Goal: Use online tool/utility: Use online tool/utility

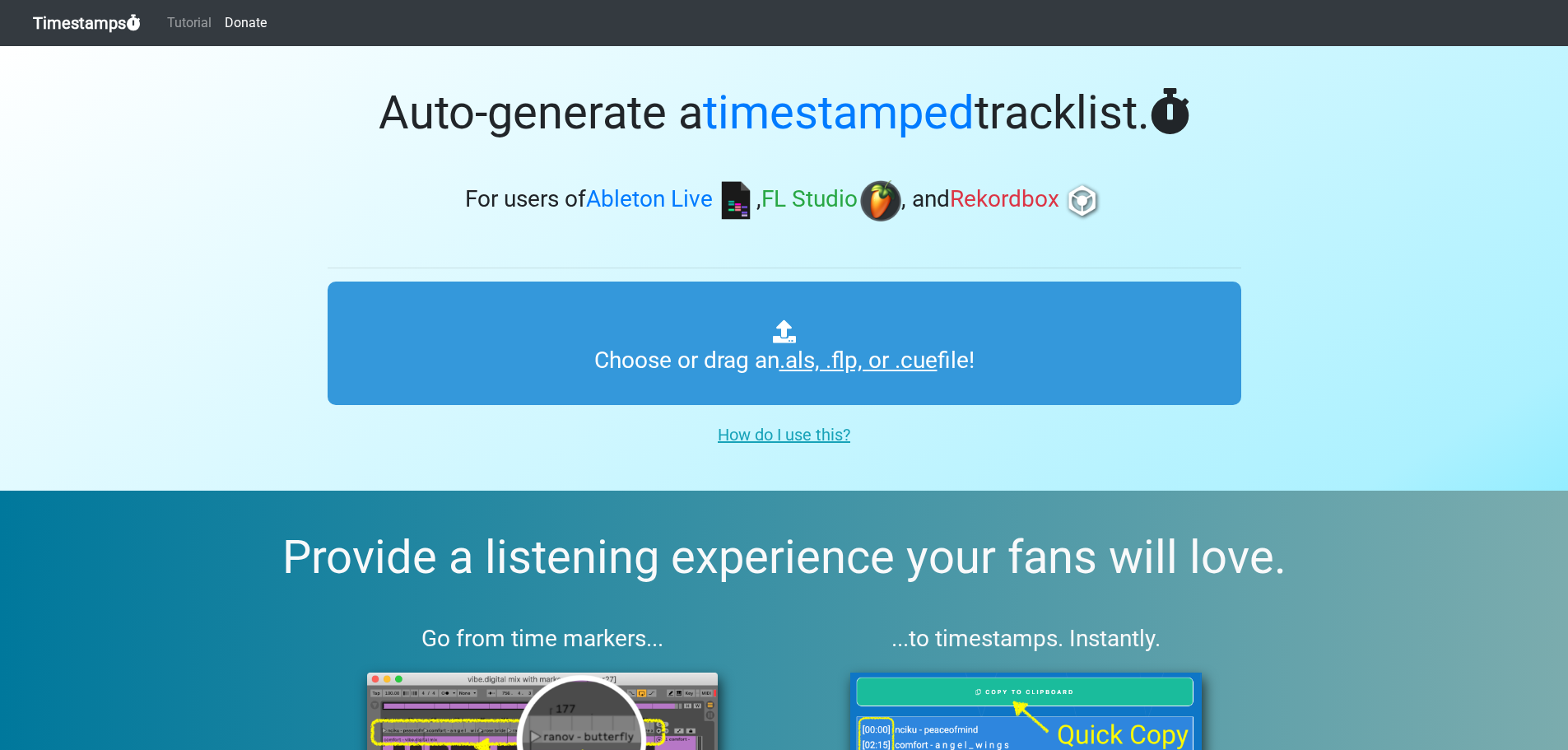
type input "C:\fakepath\01 DJ Lyxa - Uplifting Trance Vol. 79.cue"
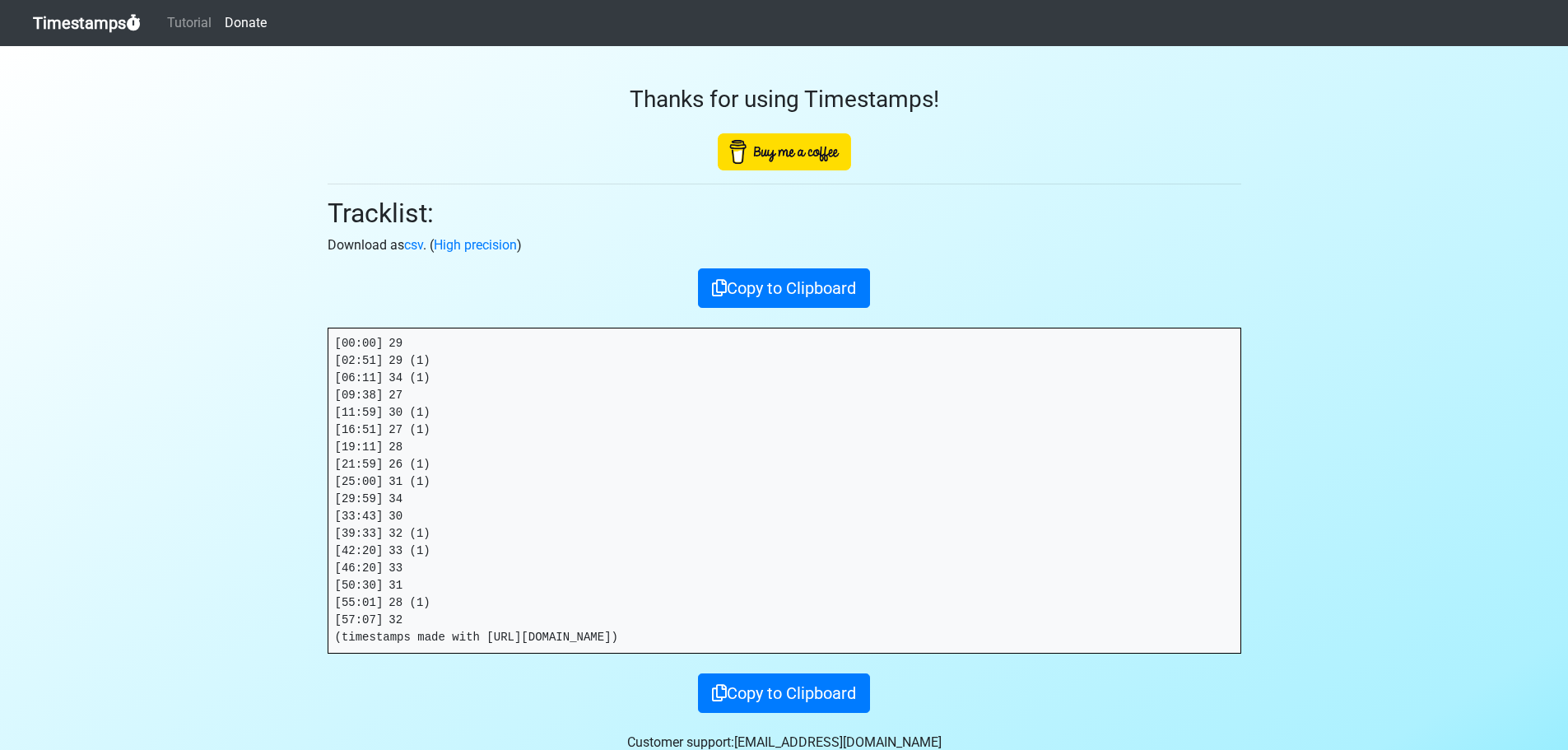
click at [393, 412] on pre "[00:00] 29 [02:51] 29 (1) [06:11] 34 (1) [09:38] 27 [11:59] 30 (1) [16:51] 27 (…" at bounding box center [784, 490] width 912 height 325
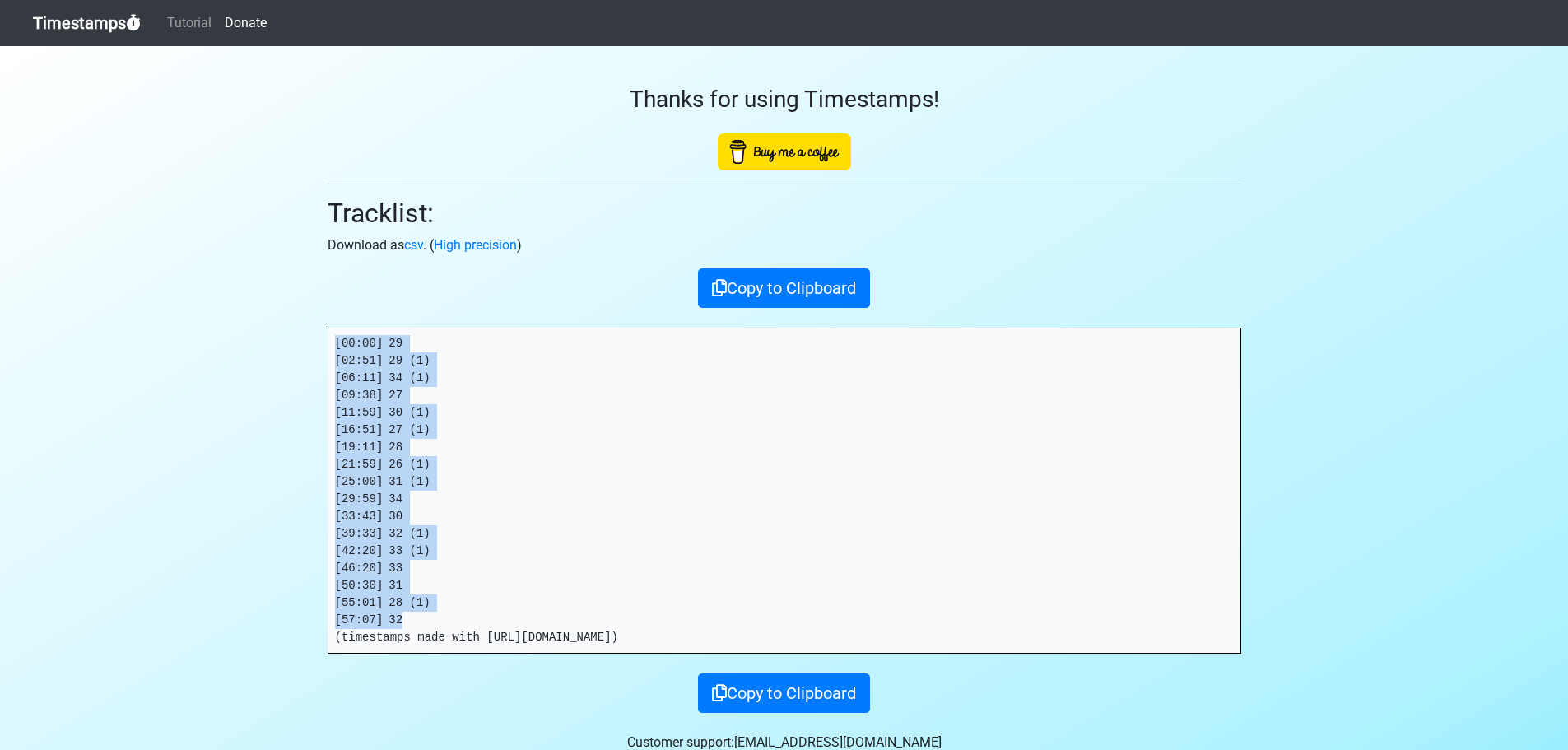
drag, startPoint x: 406, startPoint y: 623, endPoint x: 270, endPoint y: 314, distance: 337.6
click at [270, 314] on section "Thanks for using Timestamps! Tracklist: Download as csv . ( High precision ) Co…" at bounding box center [784, 416] width 1568 height 739
copy pre "[00:00] 29 [02:51] 29 (1) [06:11] 34 (1) [09:38] 27 [11:59] 30 (1) [16:51] 27 (…"
